Goal: Task Accomplishment & Management: Complete application form

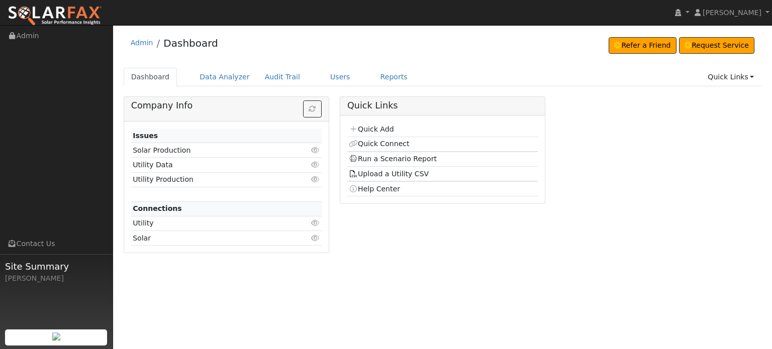
click at [619, 170] on div "Company Info Issues Solar Production Click to view Utility Data Click to view U…" at bounding box center [442, 178] width 648 height 164
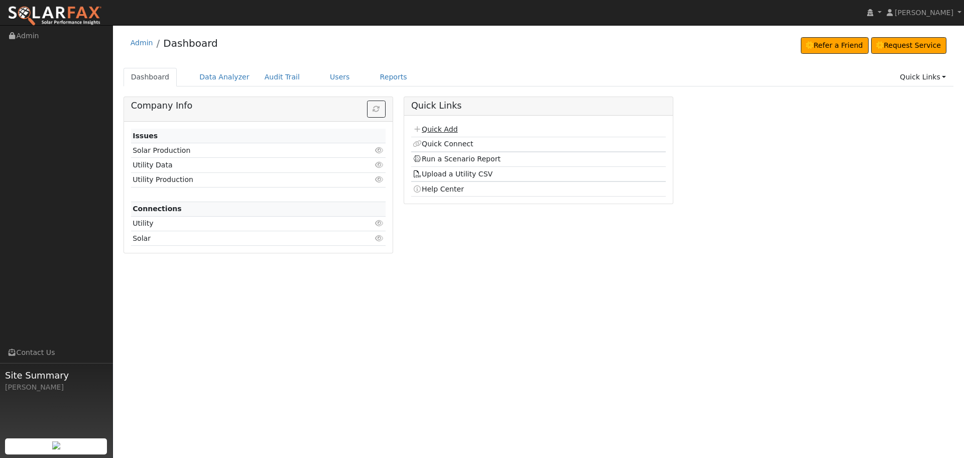
click at [439, 129] on link "Quick Add" at bounding box center [435, 129] width 45 height 8
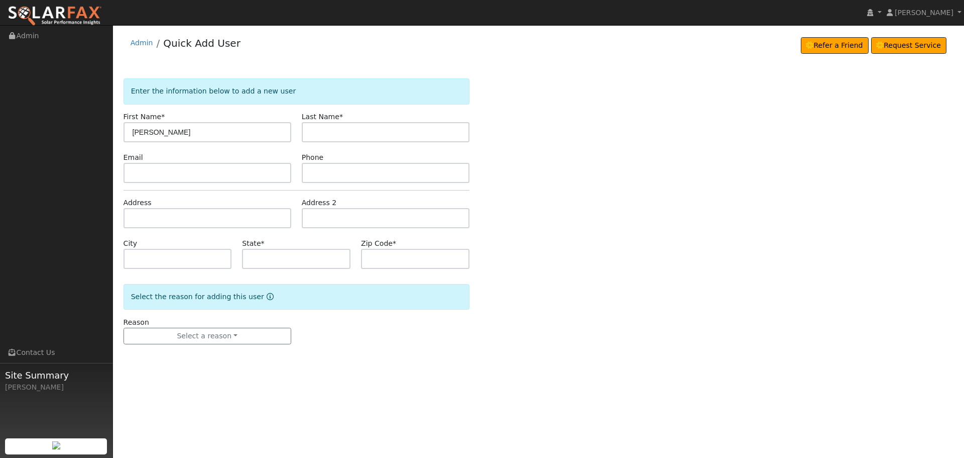
type input "[PERSON_NAME]"
click at [130, 231] on form "Enter the information below to add a new user First Name * [PERSON_NAME] Last N…" at bounding box center [297, 221] width 346 height 286
paste input "21942 [PERSON_NAME]"
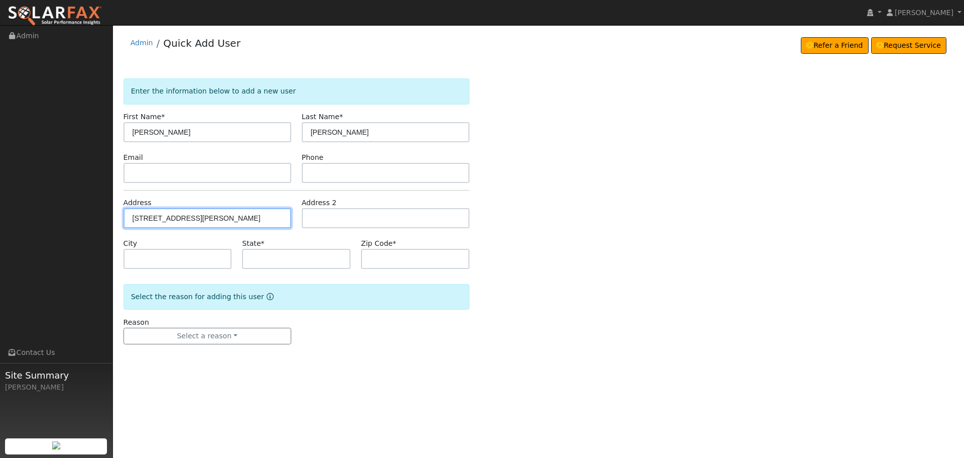
type input "[STREET_ADDRESS][PERSON_NAME]"
type input "Colfax"
type input "CA"
type input "95713"
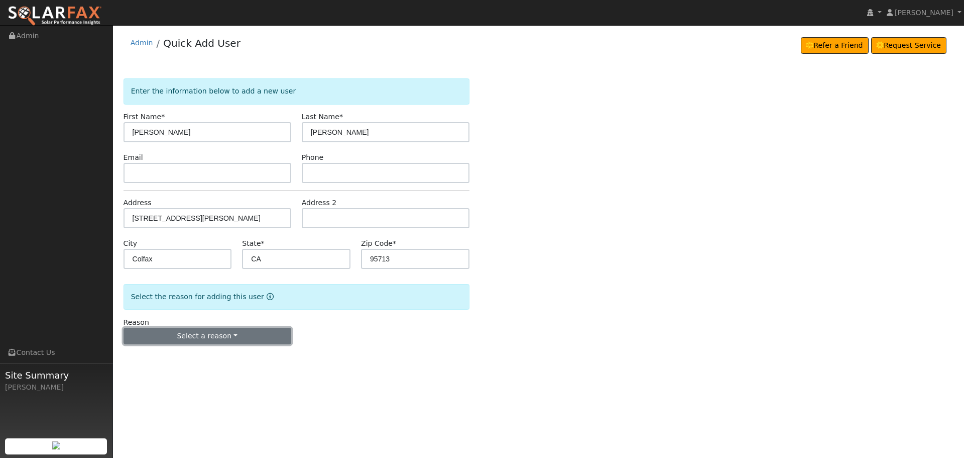
click at [216, 331] on button "Select a reason" at bounding box center [208, 336] width 168 height 17
click at [149, 358] on link "New lead" at bounding box center [179, 357] width 111 height 14
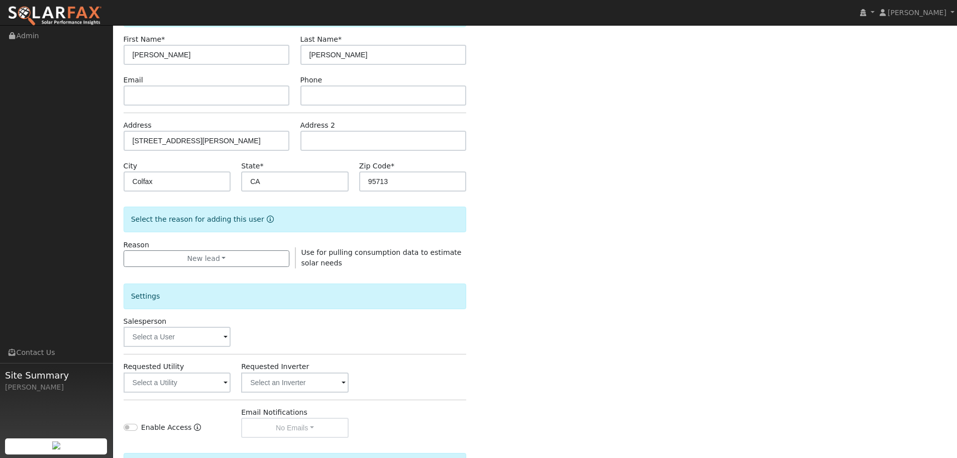
scroll to position [193, 0]
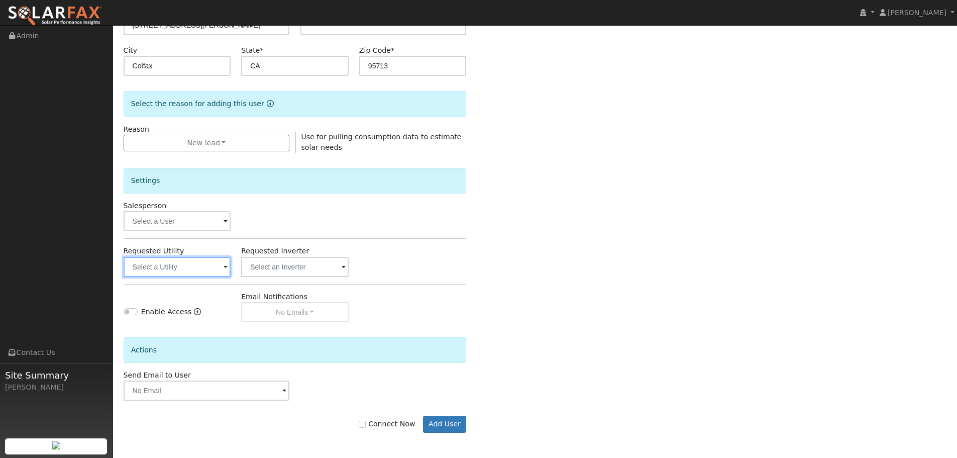
click at [171, 272] on input "text" at bounding box center [177, 267] width 107 height 20
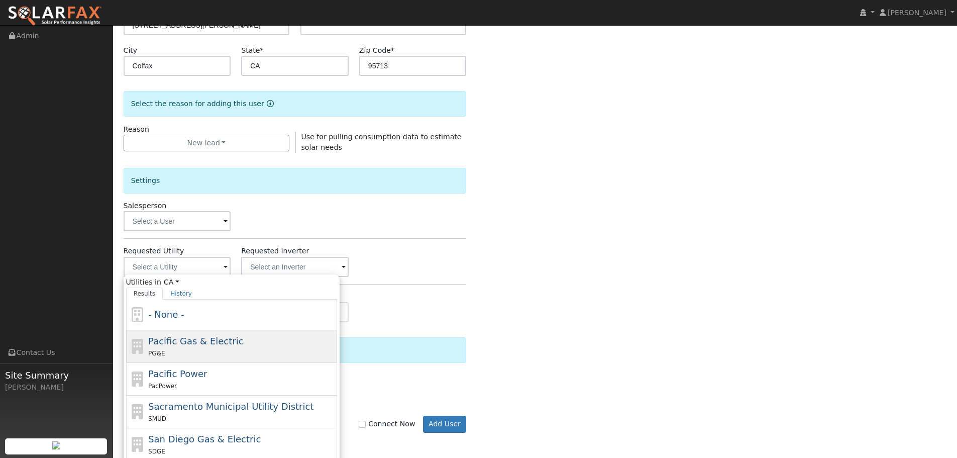
click at [173, 340] on span "Pacific Gas & Electric" at bounding box center [195, 341] width 95 height 11
type input "Pacific Gas & Electric"
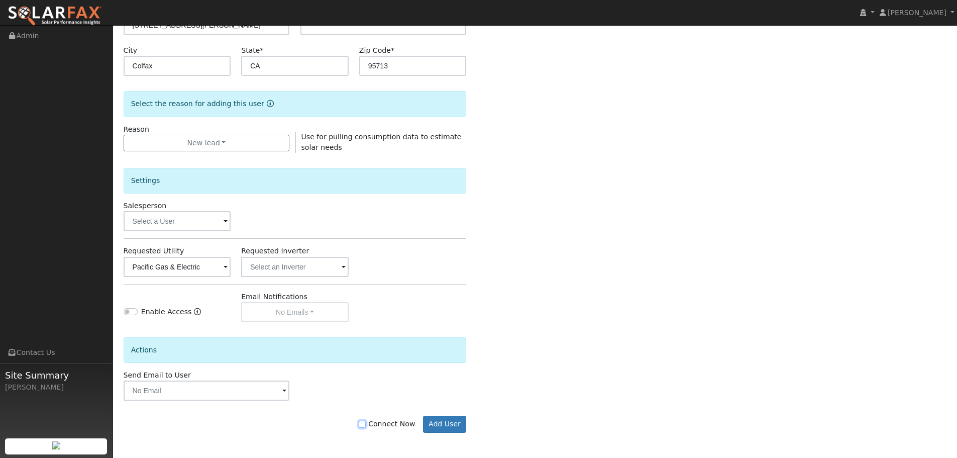
click at [366, 425] on input "Connect Now" at bounding box center [362, 423] width 7 height 7
checkbox input "true"
click at [441, 424] on button "Add User" at bounding box center [445, 423] width 44 height 17
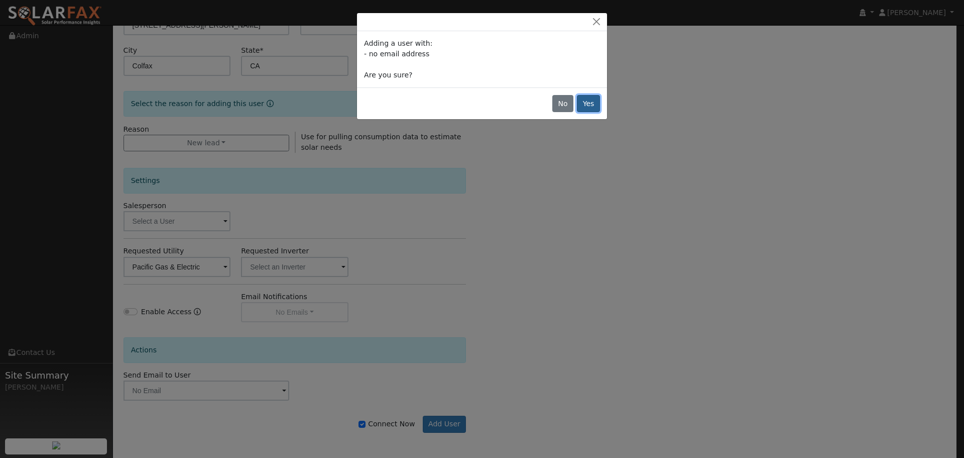
click at [592, 101] on button "Yes" at bounding box center [588, 103] width 23 height 17
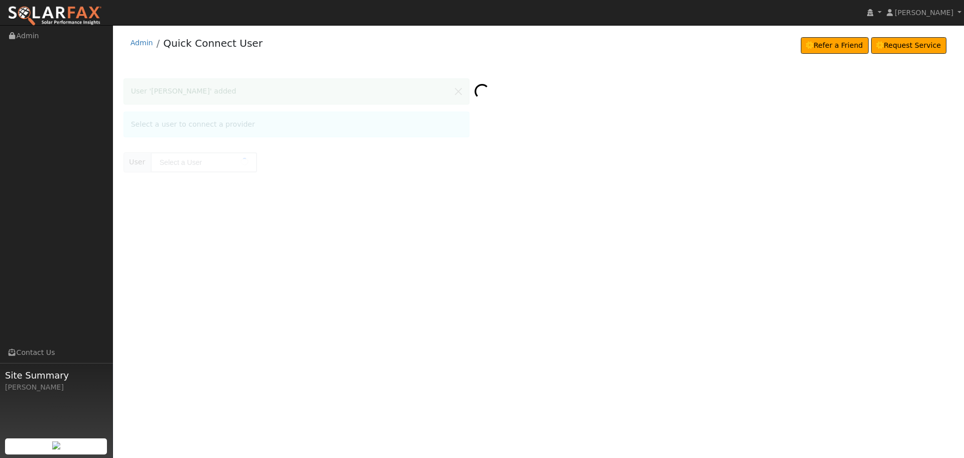
type input "[PERSON_NAME]"
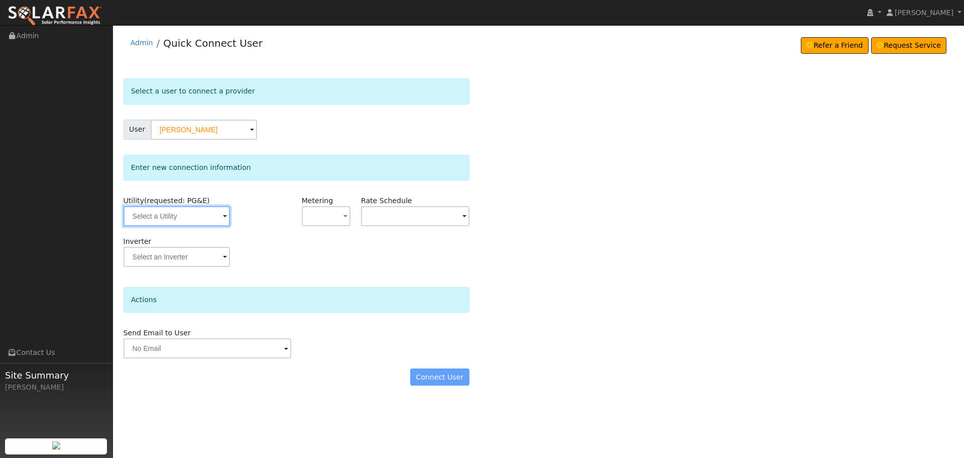
click at [176, 218] on input "text" at bounding box center [177, 216] width 106 height 20
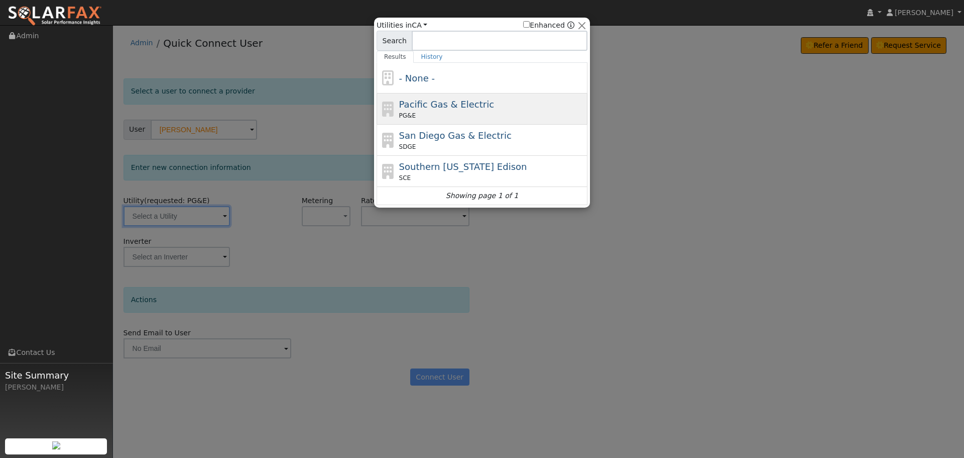
click at [452, 120] on div "PG&E" at bounding box center [492, 115] width 186 height 9
type input "PG&E"
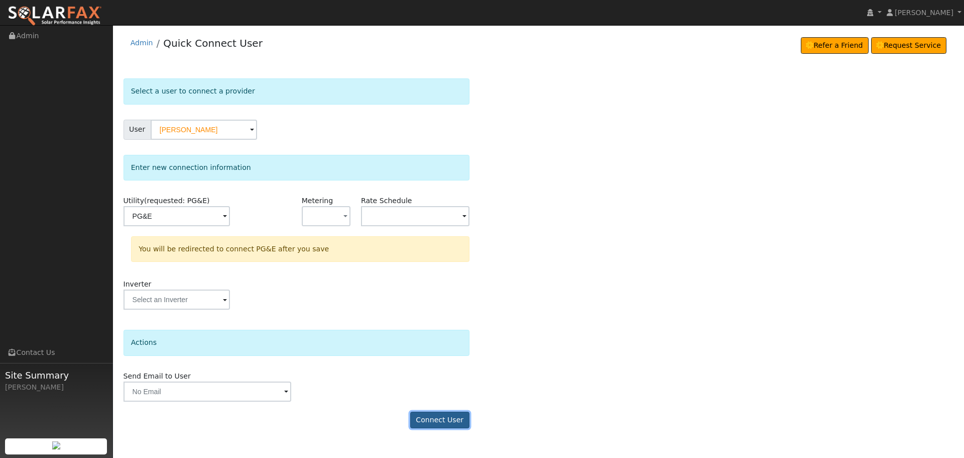
click at [438, 419] on button "Connect User" at bounding box center [439, 419] width 59 height 17
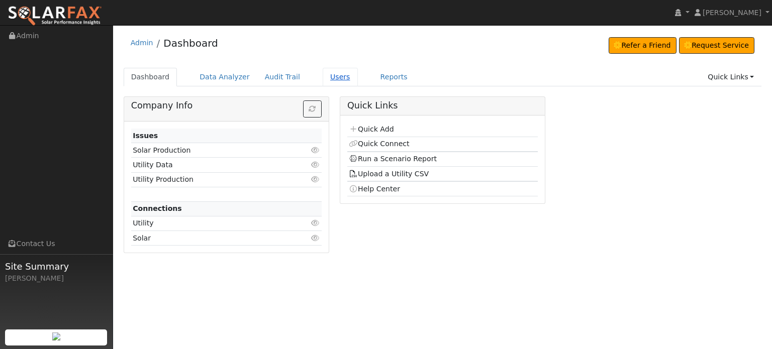
click at [322, 76] on link "Users" at bounding box center [339, 77] width 35 height 19
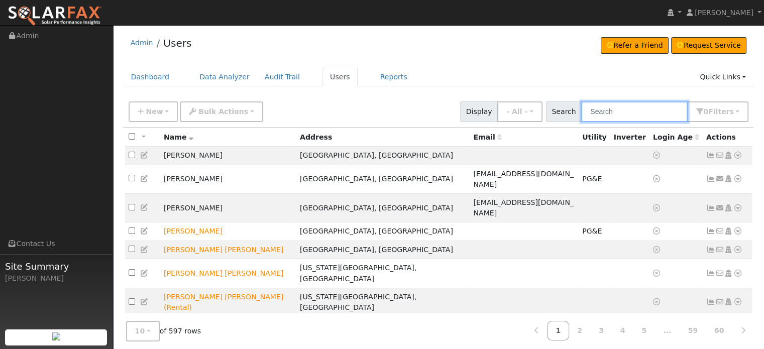
drag, startPoint x: 629, startPoint y: 116, endPoint x: 629, endPoint y: 107, distance: 8.5
click at [629, 114] on input "text" at bounding box center [634, 111] width 106 height 21
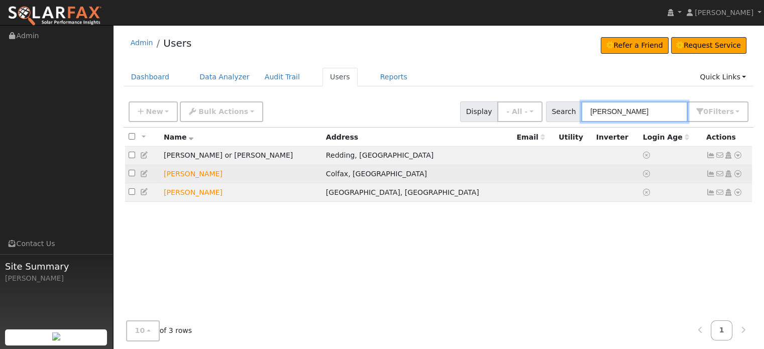
type input "[PERSON_NAME]"
click at [738, 171] on icon at bounding box center [737, 173] width 9 height 7
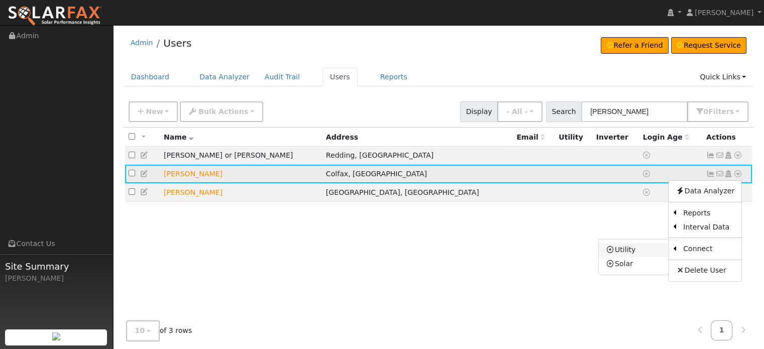
click at [625, 251] on link "Utility" at bounding box center [634, 250] width 70 height 14
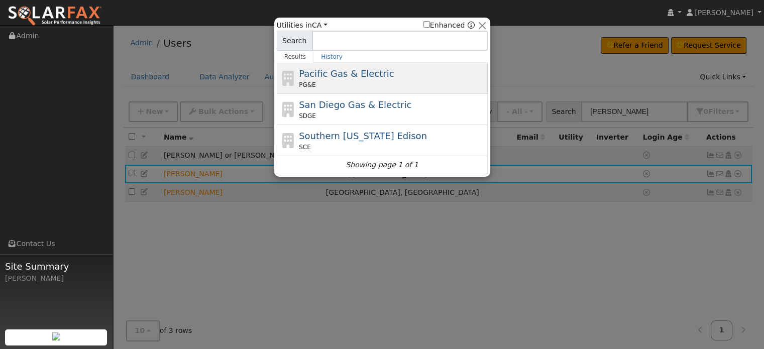
click at [372, 73] on span "Pacific Gas & Electric" at bounding box center [346, 73] width 95 height 11
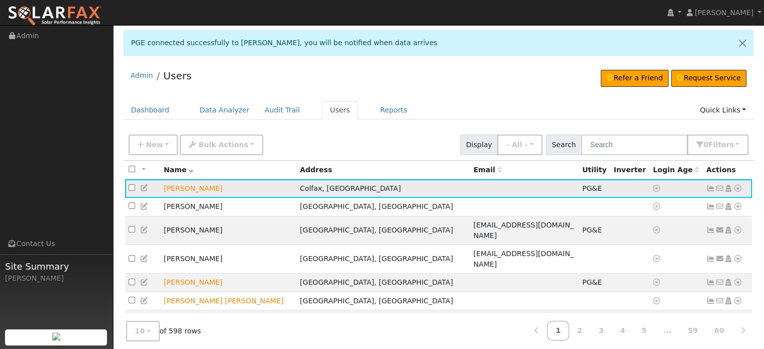
click at [710, 188] on icon at bounding box center [710, 188] width 9 height 7
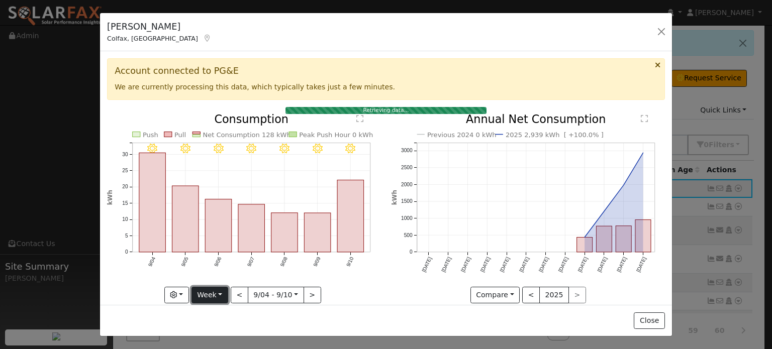
click at [219, 291] on button "Week" at bounding box center [209, 295] width 37 height 17
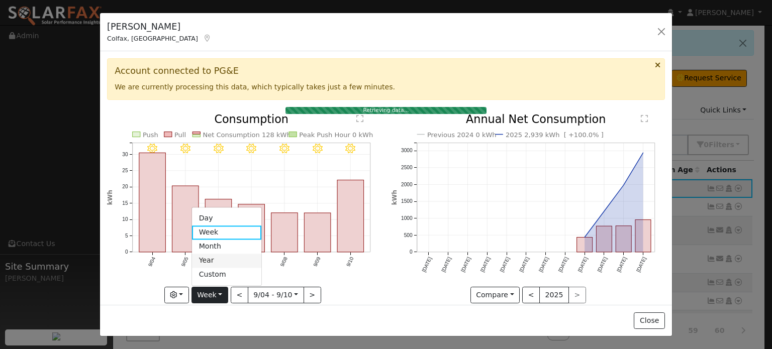
click at [203, 255] on link "Year" at bounding box center [227, 261] width 70 height 14
type input "2024-09-01"
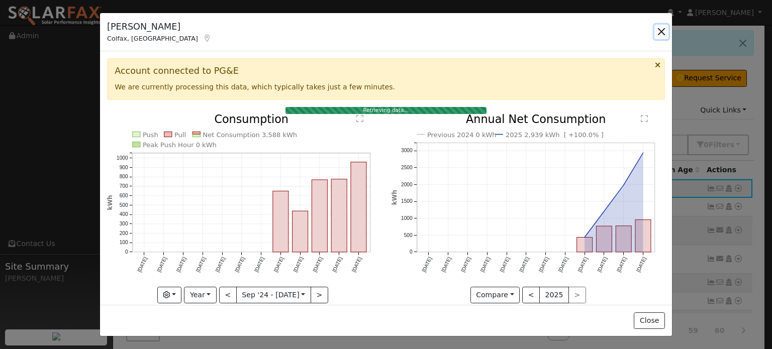
click at [659, 32] on button "button" at bounding box center [661, 32] width 14 height 14
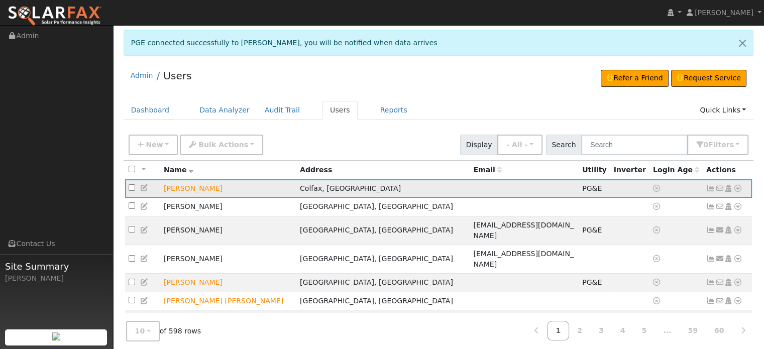
click at [737, 187] on icon at bounding box center [737, 188] width 9 height 7
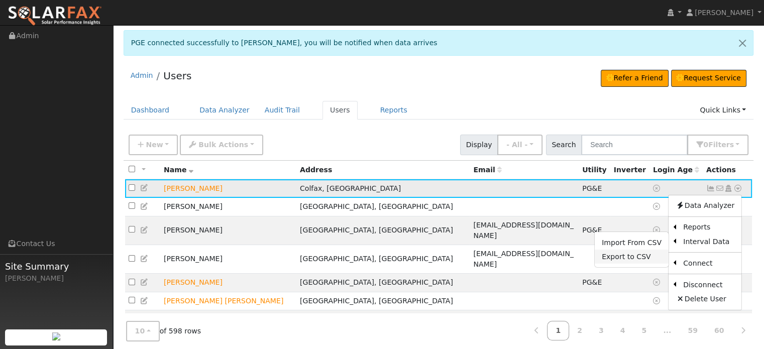
click at [636, 259] on link "Export to CSV" at bounding box center [632, 257] width 74 height 14
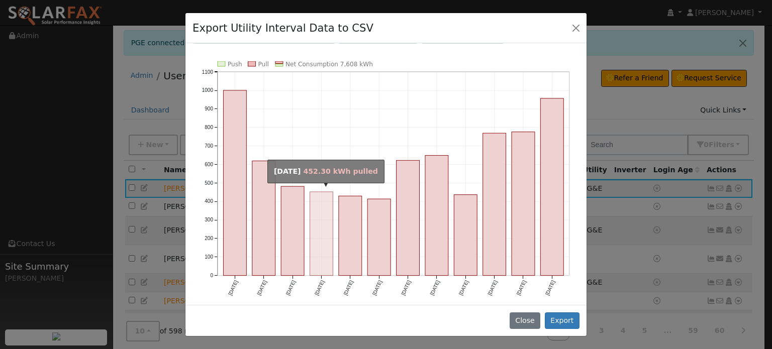
scroll to position [53, 0]
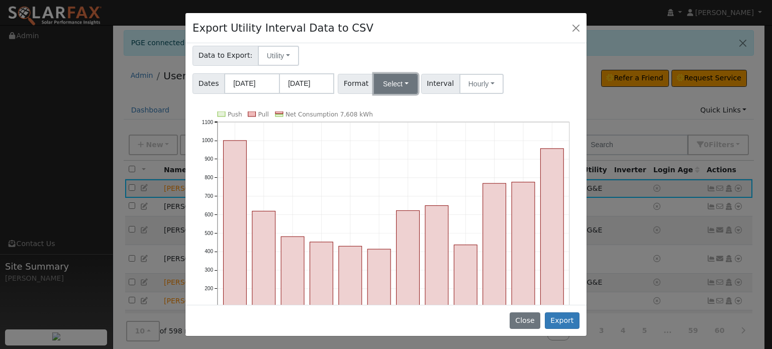
click at [397, 80] on button "Select" at bounding box center [396, 84] width 44 height 20
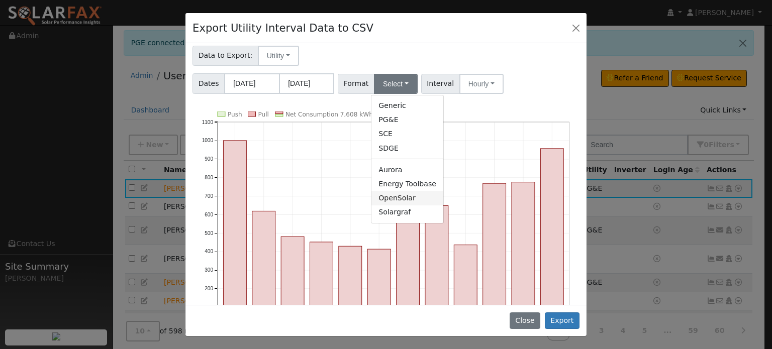
click at [391, 196] on link "OpenSolar" at bounding box center [407, 198] width 72 height 14
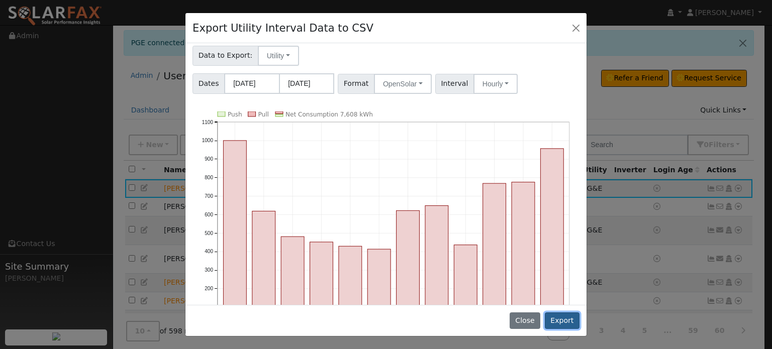
click at [560, 321] on button "Export" at bounding box center [562, 320] width 35 height 17
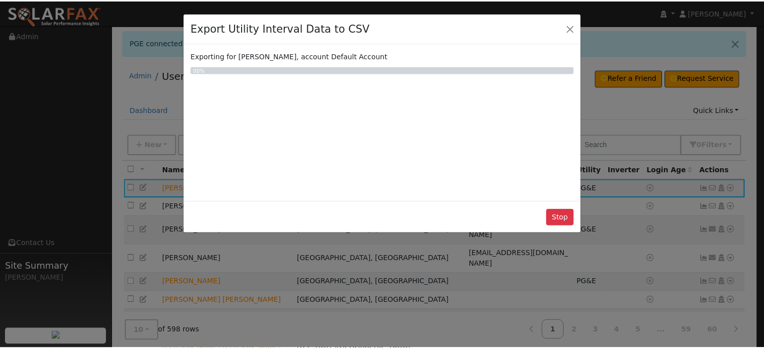
scroll to position [0, 0]
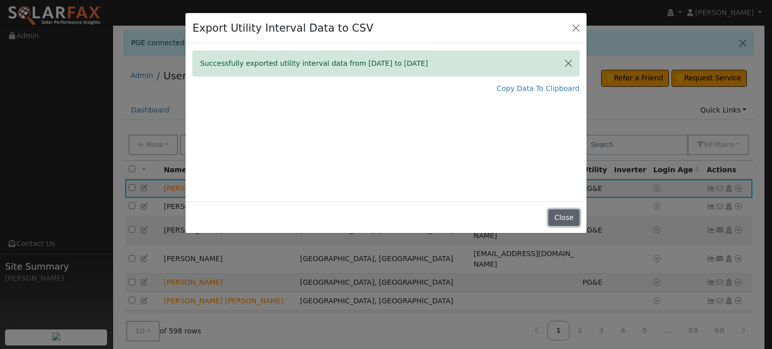
click at [567, 220] on button "Close" at bounding box center [563, 217] width 31 height 17
